Goal: Navigation & Orientation: Find specific page/section

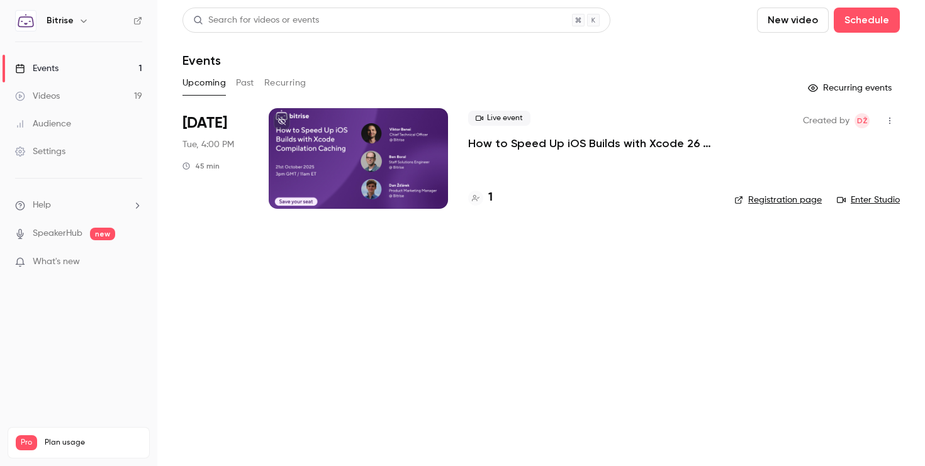
click at [563, 147] on p "How to Speed Up iOS Builds with Xcode 26 Compilation Caching" at bounding box center [591, 143] width 246 height 15
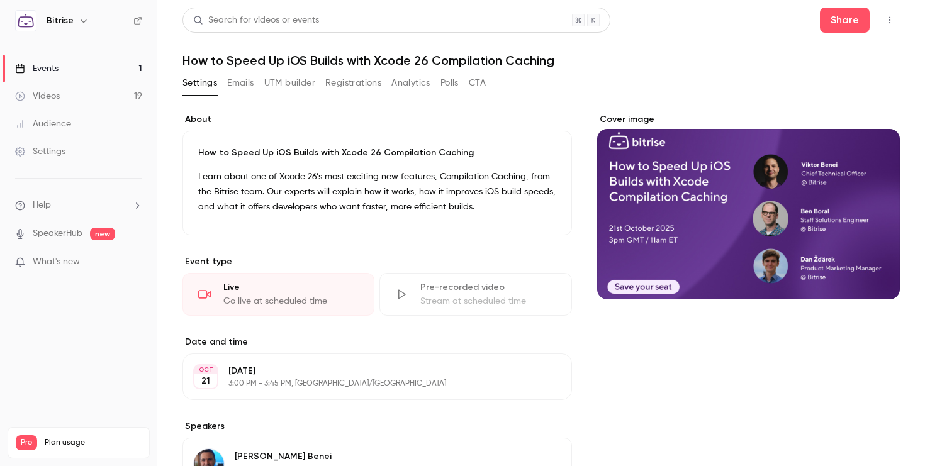
click at [247, 87] on button "Emails" at bounding box center [240, 83] width 26 height 20
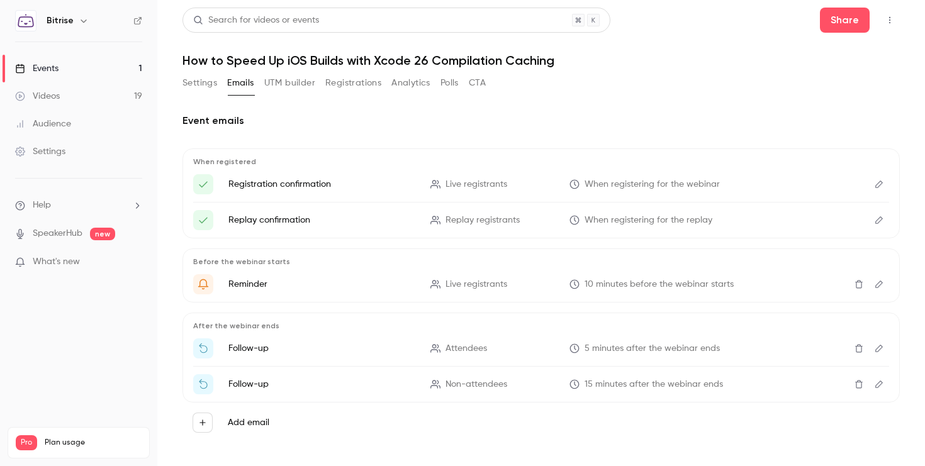
click at [307, 88] on button "UTM builder" at bounding box center [289, 83] width 51 height 20
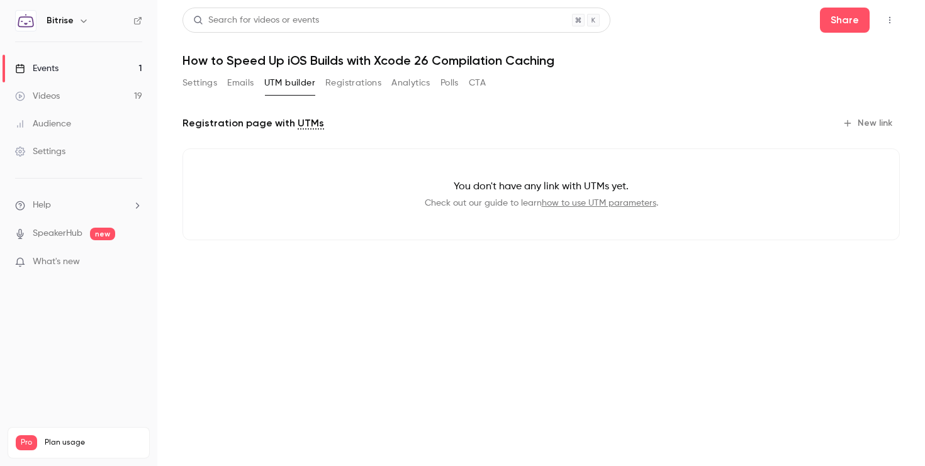
click at [210, 84] on button "Settings" at bounding box center [200, 83] width 35 height 20
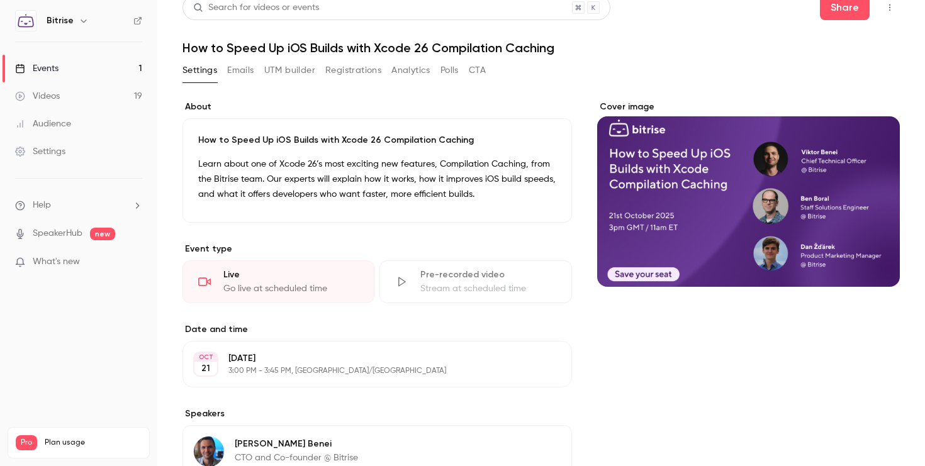
scroll to position [11, 0]
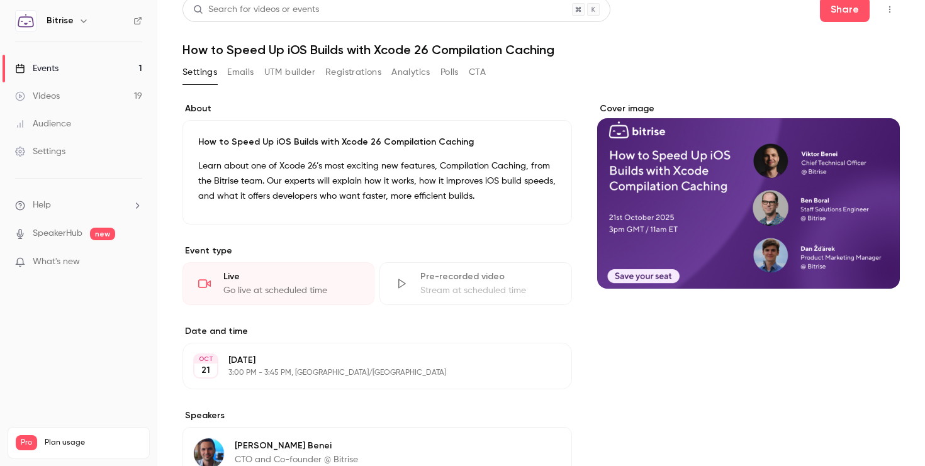
click at [394, 72] on button "Analytics" at bounding box center [410, 72] width 39 height 20
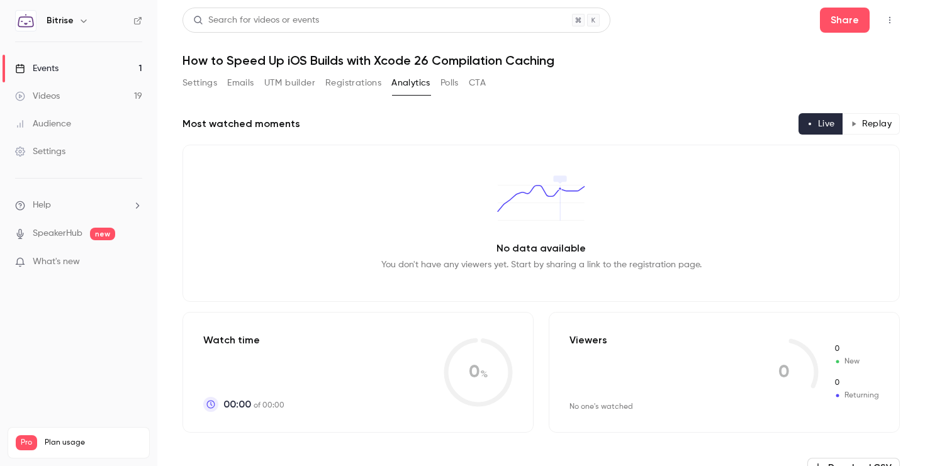
click at [457, 84] on button "Polls" at bounding box center [450, 83] width 18 height 20
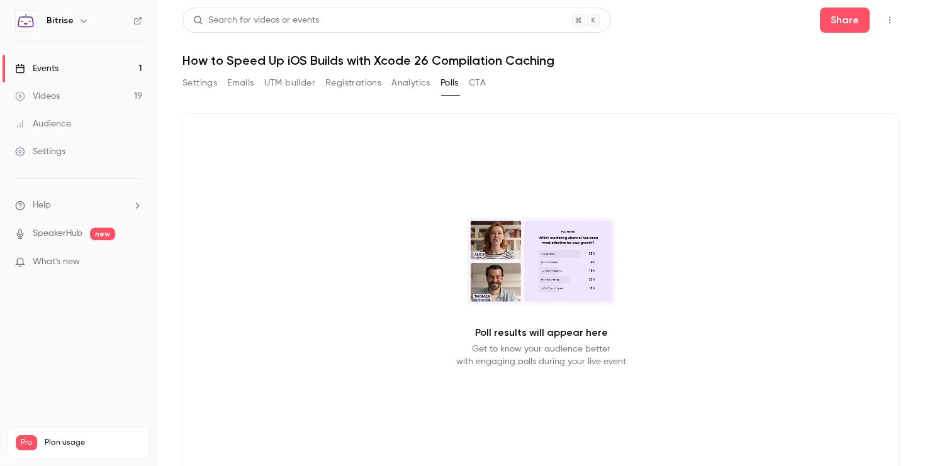
click at [480, 87] on button "CTA" at bounding box center [477, 83] width 17 height 20
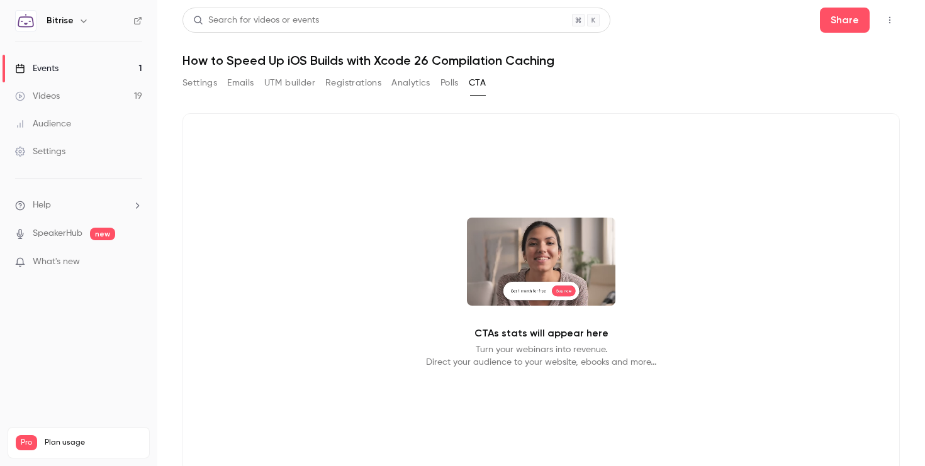
click at [211, 81] on button "Settings" at bounding box center [200, 83] width 35 height 20
